Goal: Transaction & Acquisition: Purchase product/service

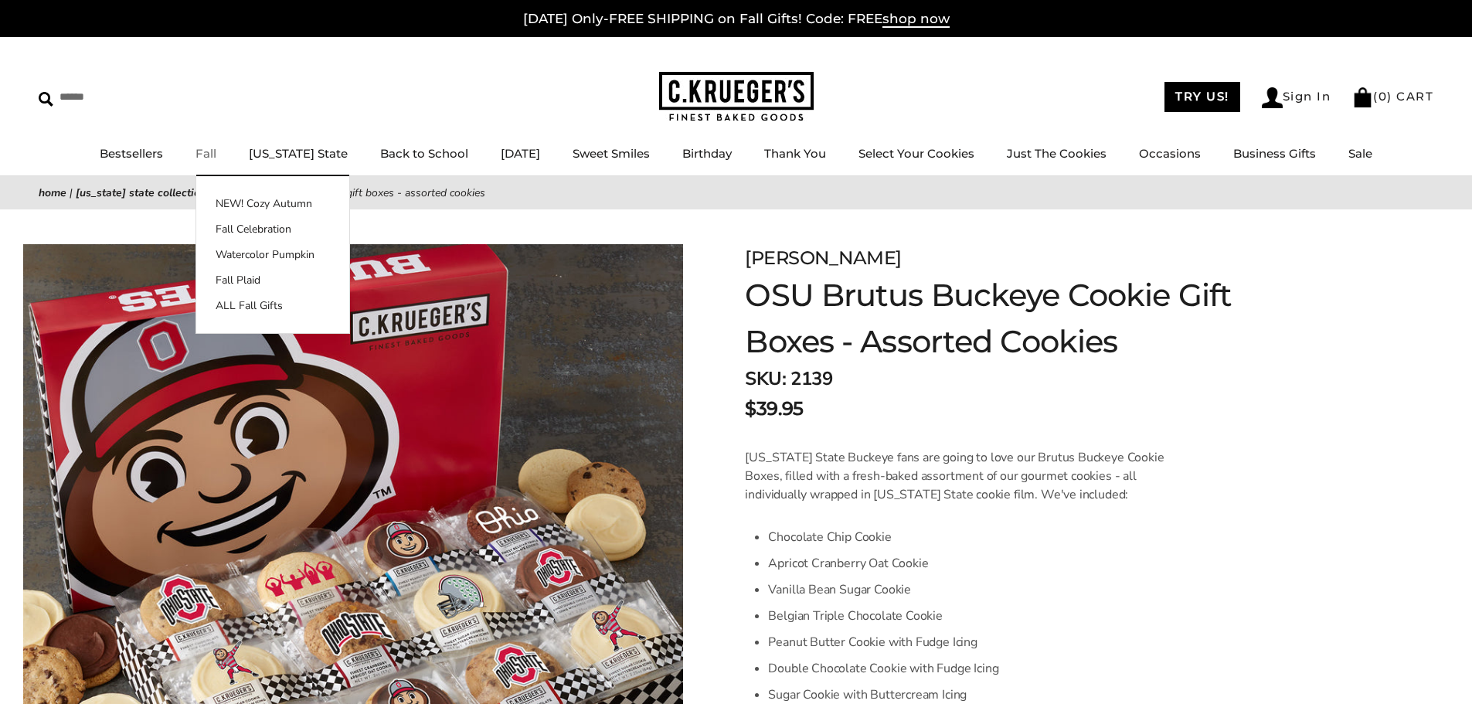
click at [212, 150] on link "Fall" at bounding box center [206, 153] width 21 height 15
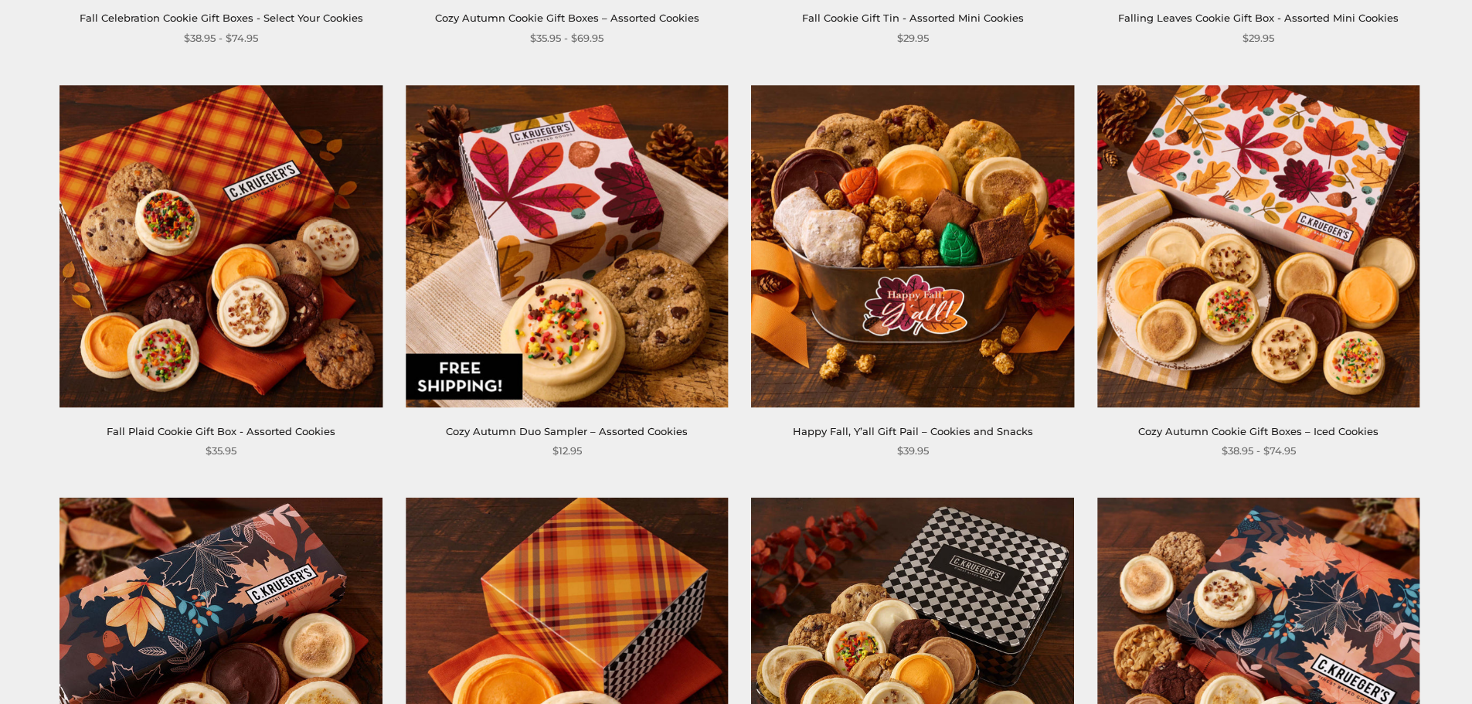
scroll to position [695, 0]
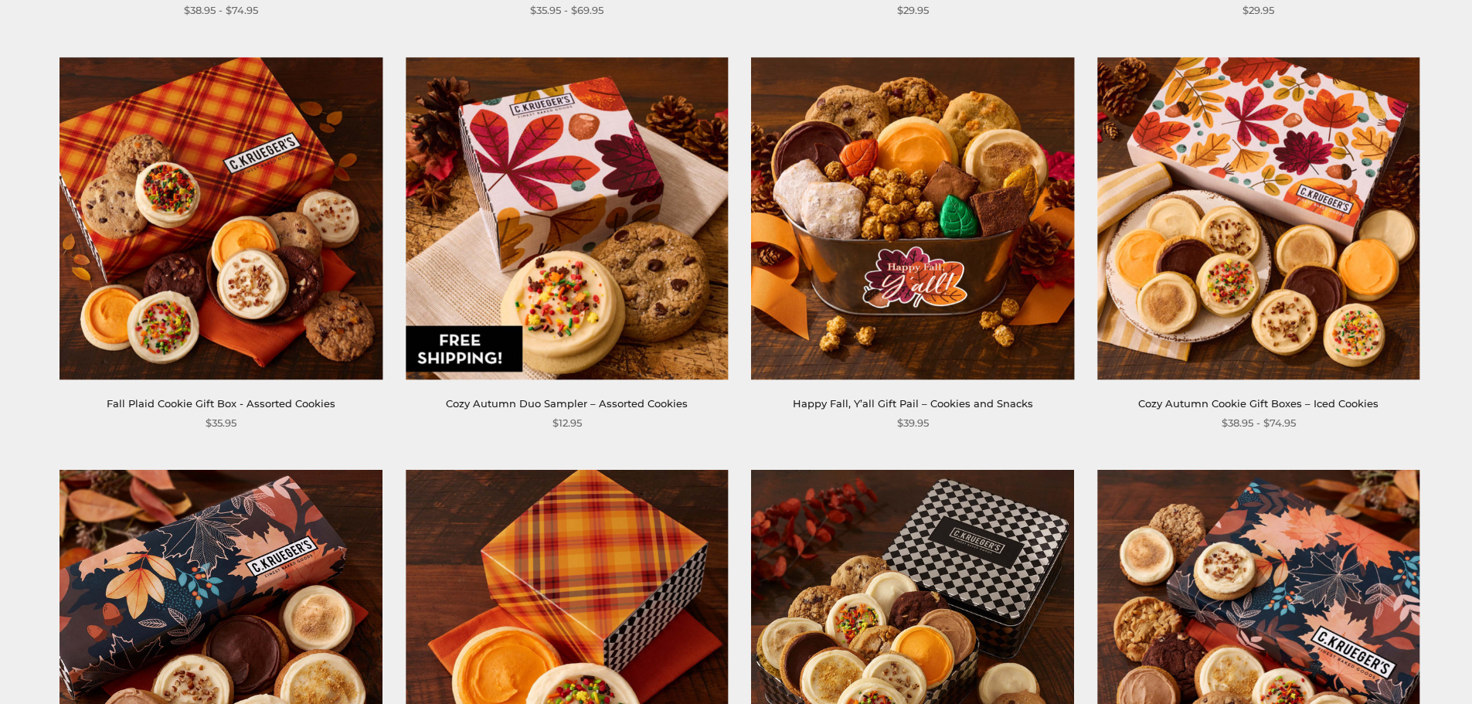
click at [577, 286] on img at bounding box center [567, 218] width 322 height 322
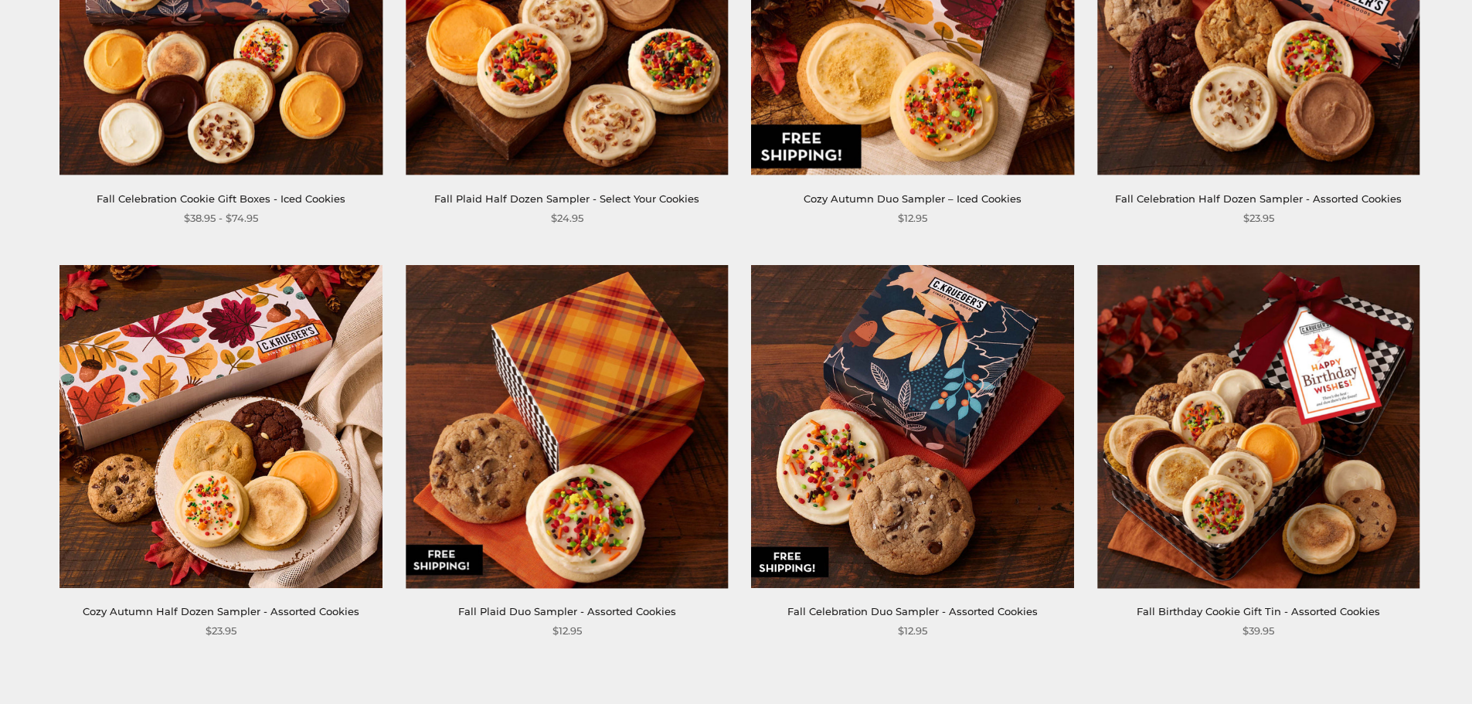
scroll to position [2241, 0]
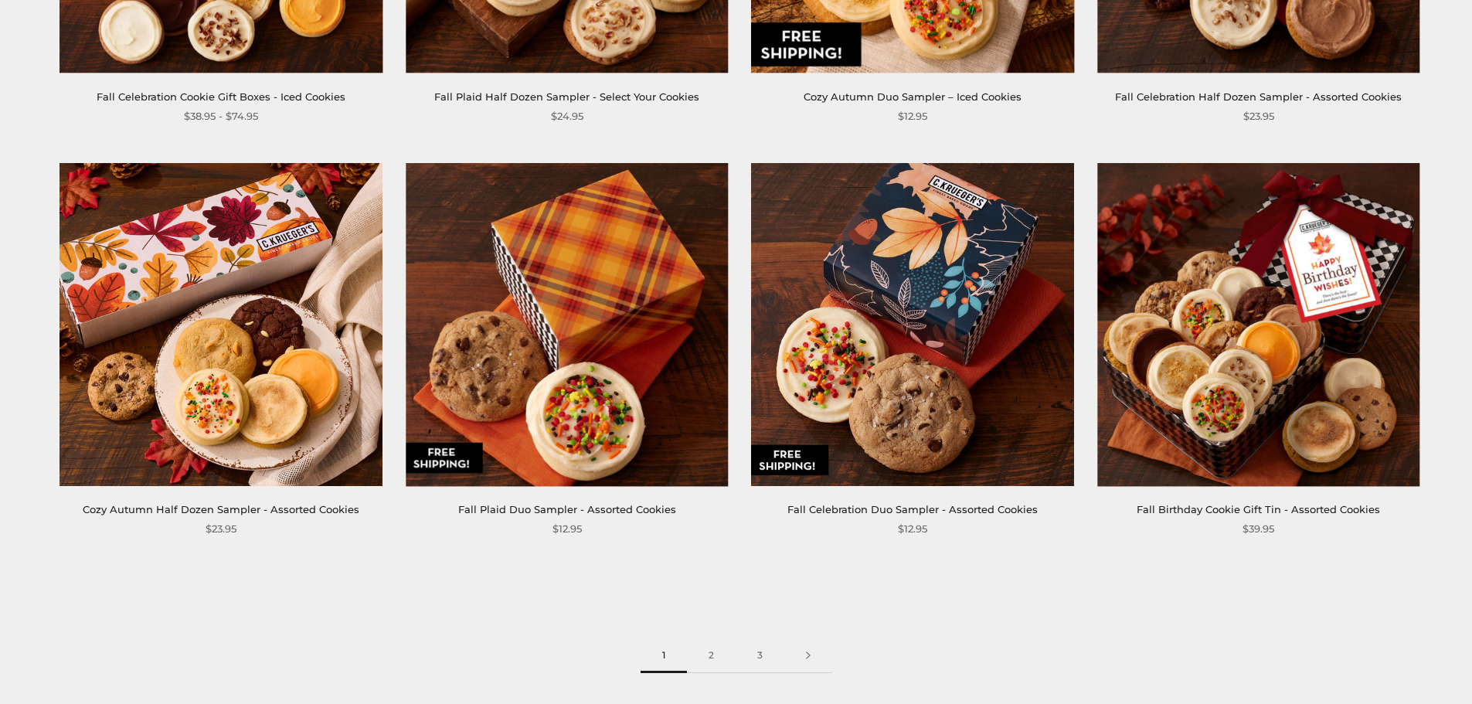
click at [933, 290] on img at bounding box center [913, 324] width 322 height 322
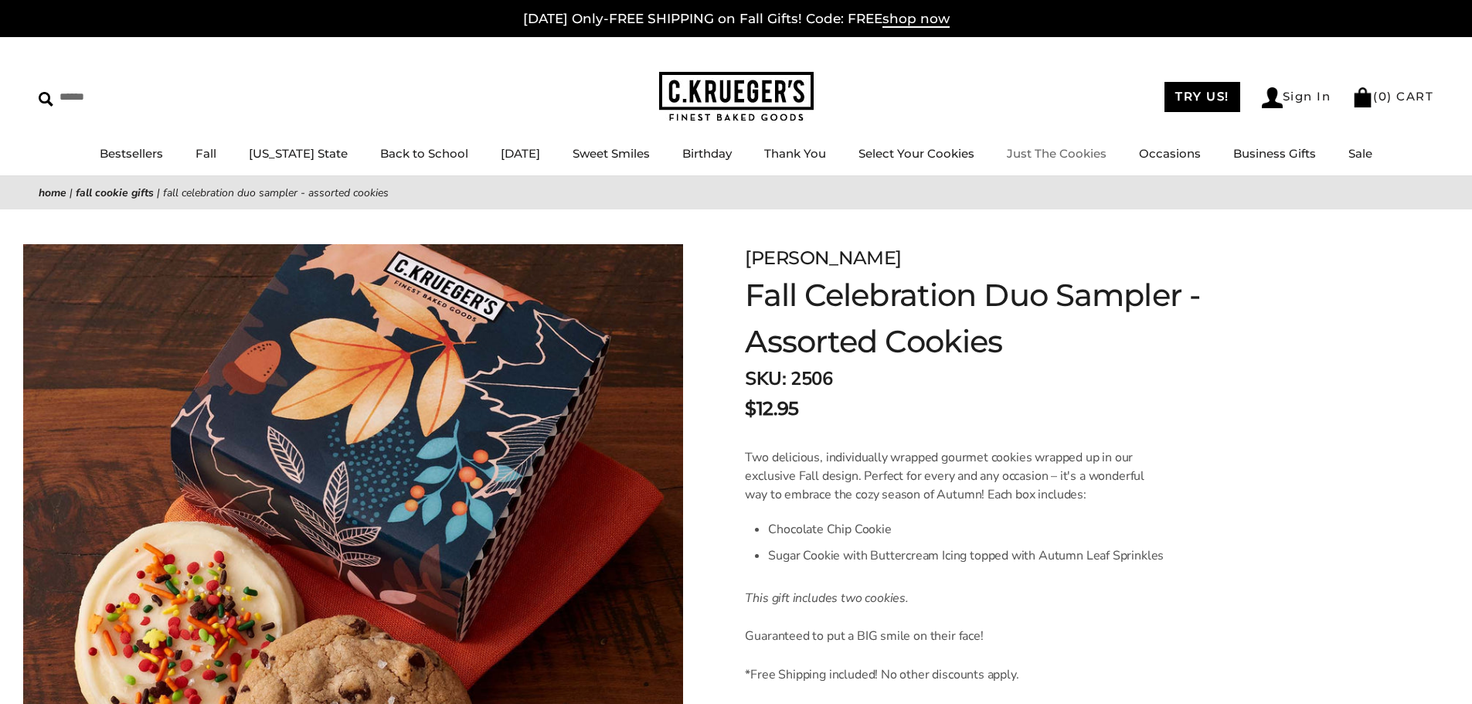
click at [1025, 151] on link "Just The Cookies" at bounding box center [1057, 153] width 100 height 15
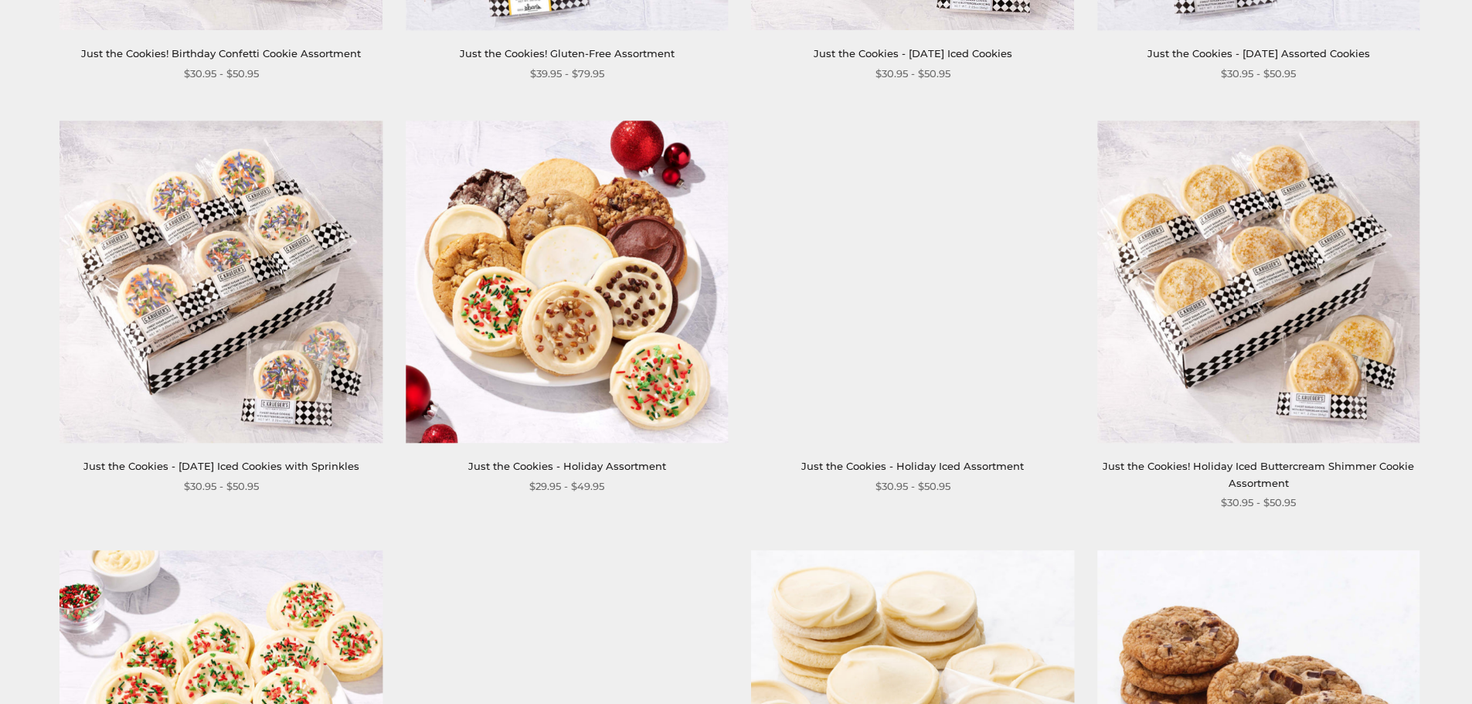
scroll to position [1468, 0]
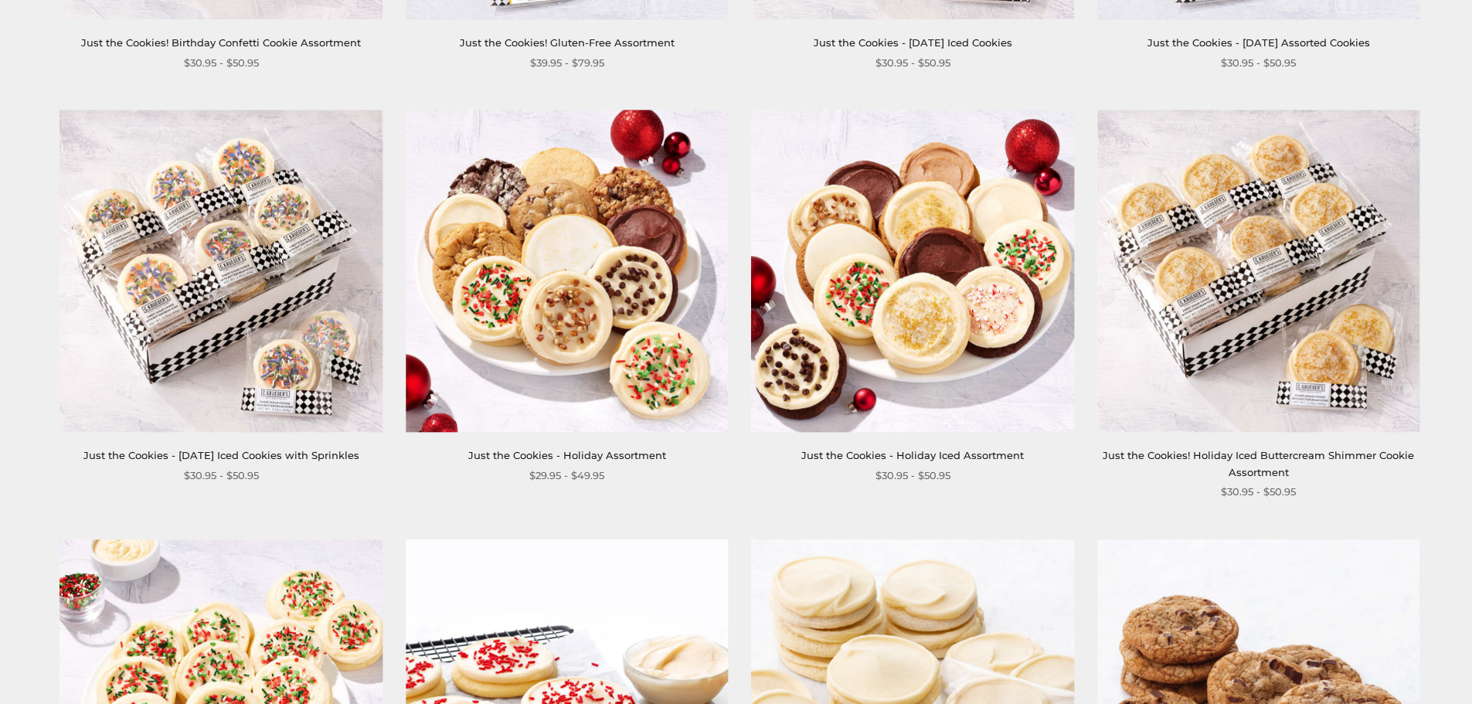
click at [546, 252] on img at bounding box center [567, 271] width 322 height 322
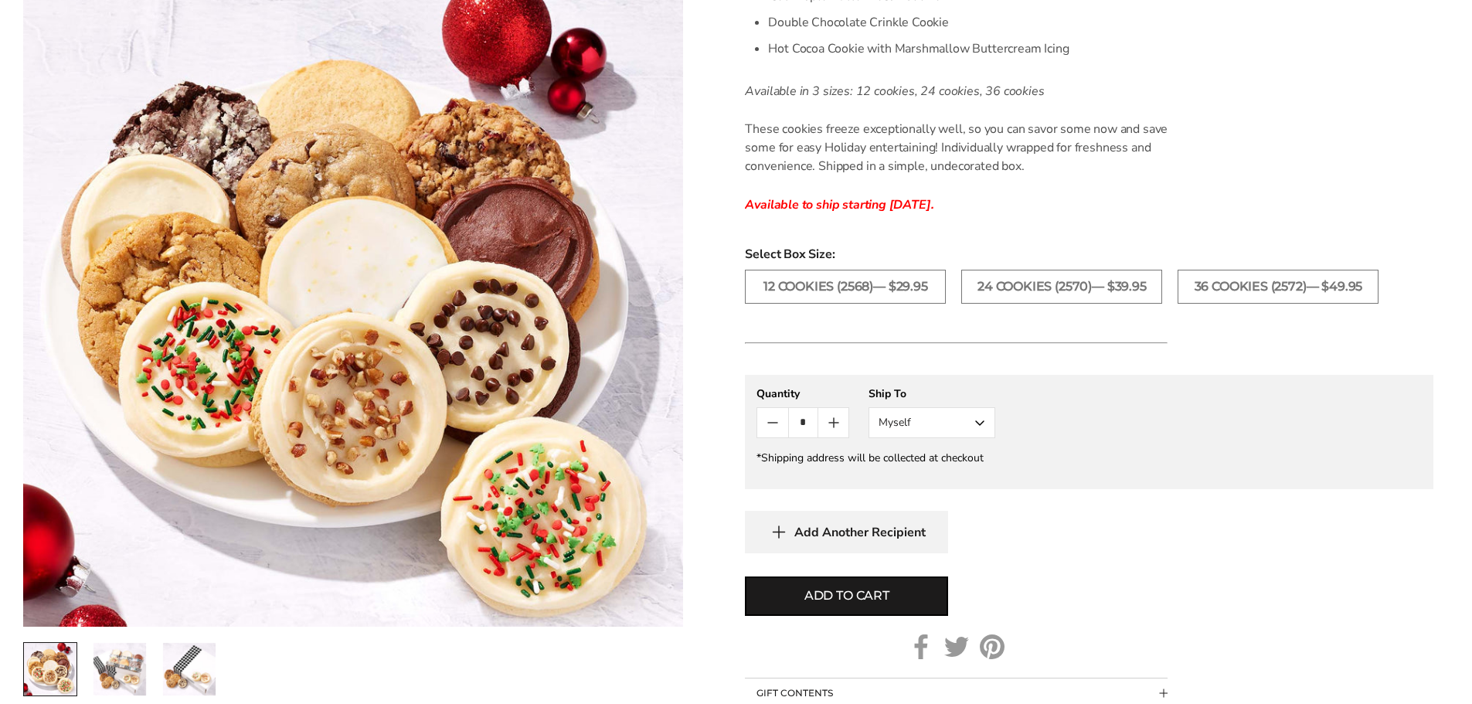
scroll to position [618, 0]
